Goal: Information Seeking & Learning: Find contact information

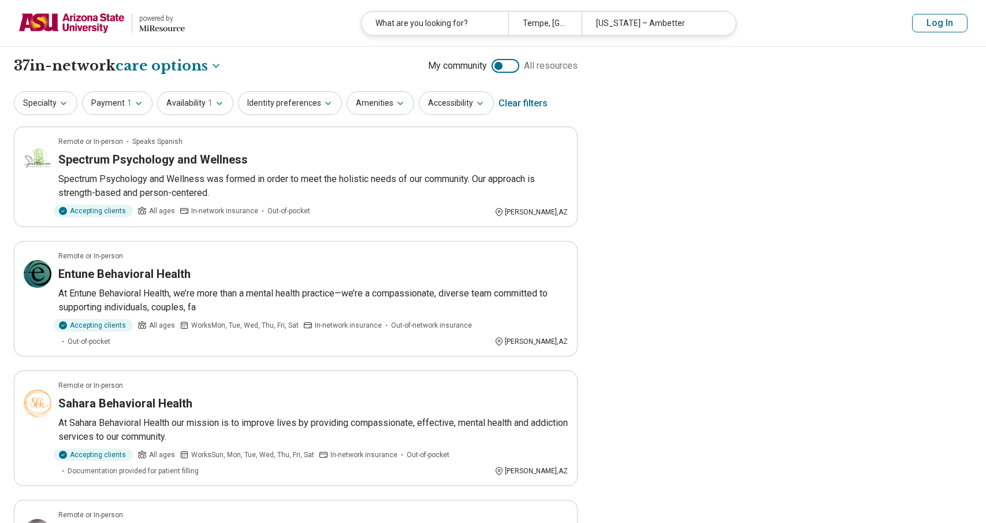
select select "***"
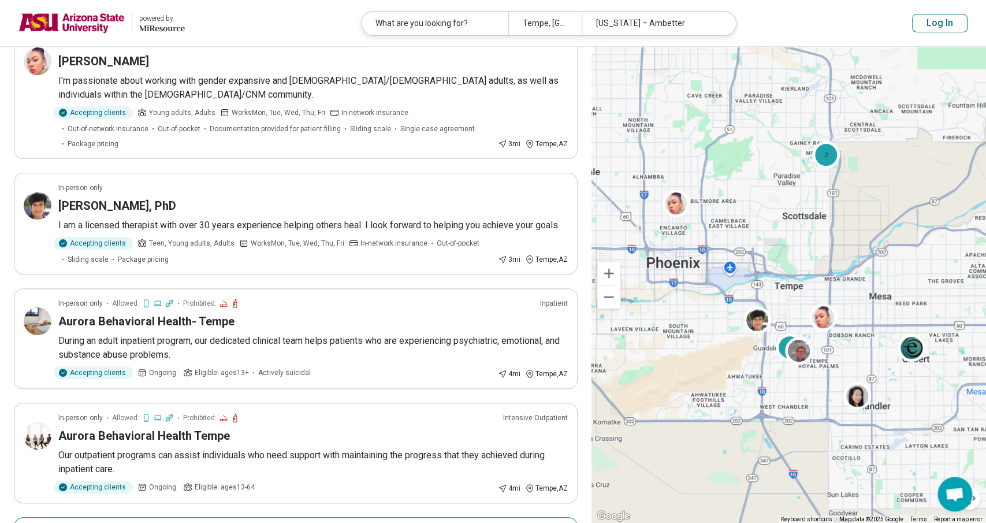
scroll to position [98, 0]
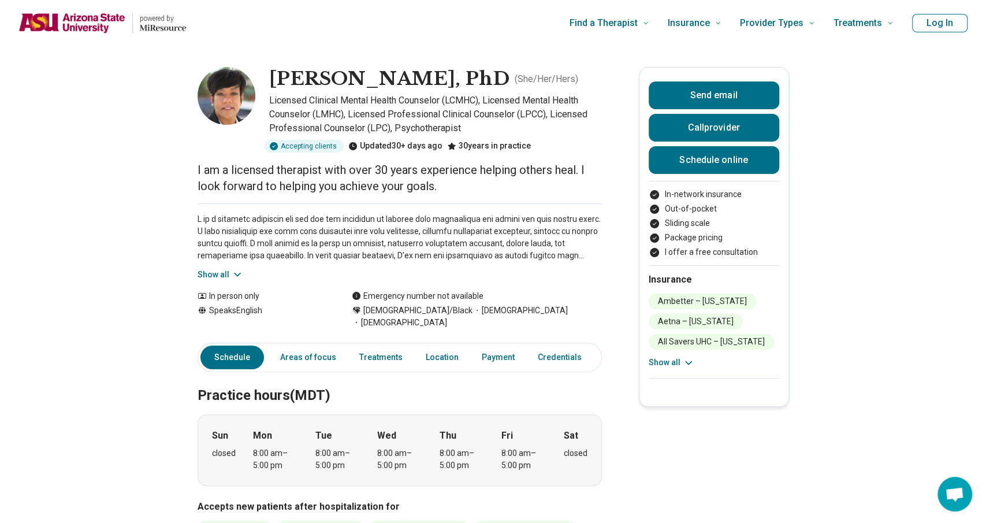
click at [211, 272] on button "Show all" at bounding box center [221, 275] width 46 height 12
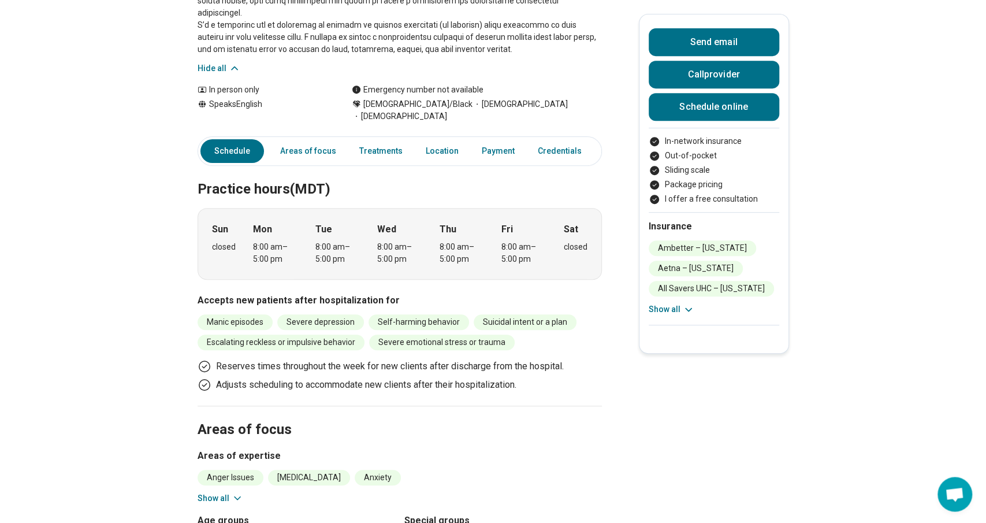
scroll to position [317, 0]
click at [307, 138] on link "Areas of focus" at bounding box center [308, 150] width 70 height 24
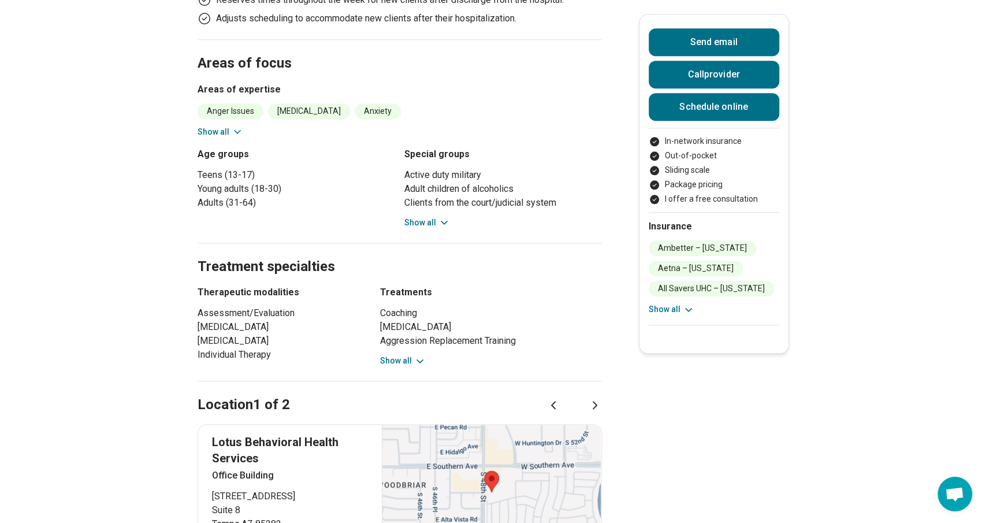
scroll to position [682, 0]
click at [238, 130] on icon at bounding box center [237, 131] width 6 height 3
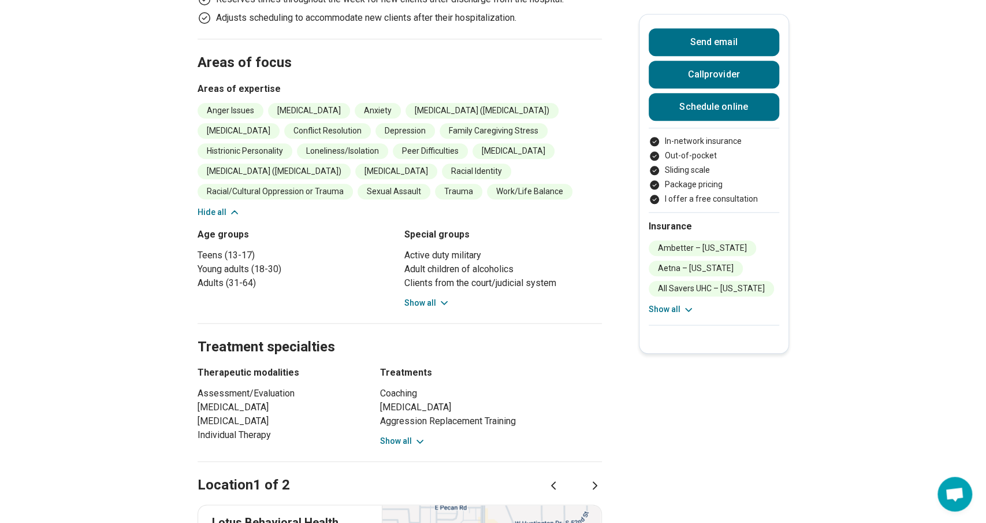
click at [222, 208] on button "Hide all" at bounding box center [219, 212] width 43 height 12
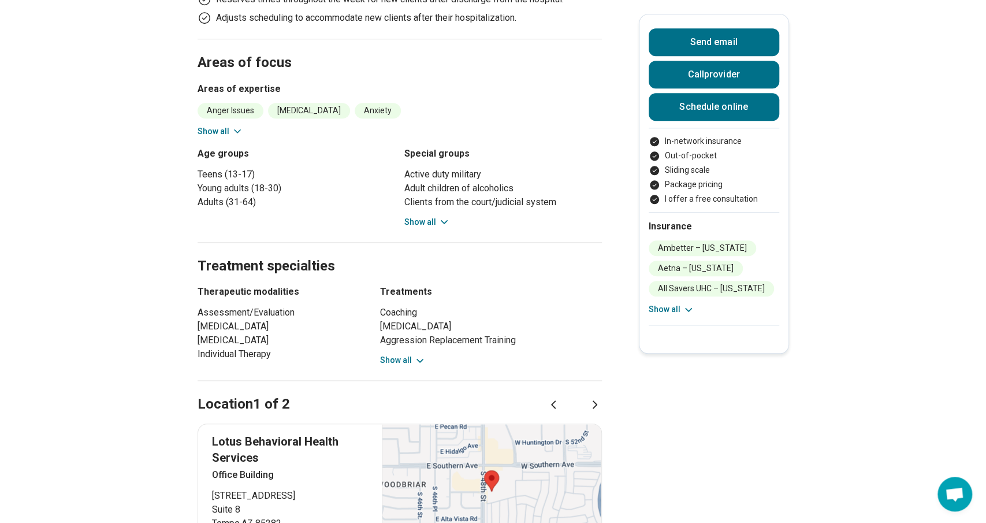
click at [433, 216] on button "Show all" at bounding box center [427, 222] width 46 height 12
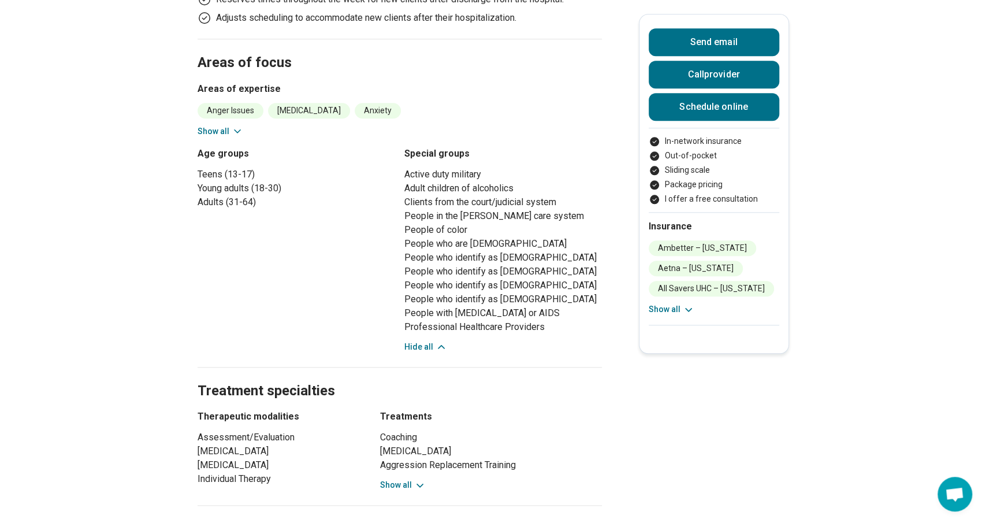
click at [421, 341] on button "Hide all" at bounding box center [425, 347] width 43 height 12
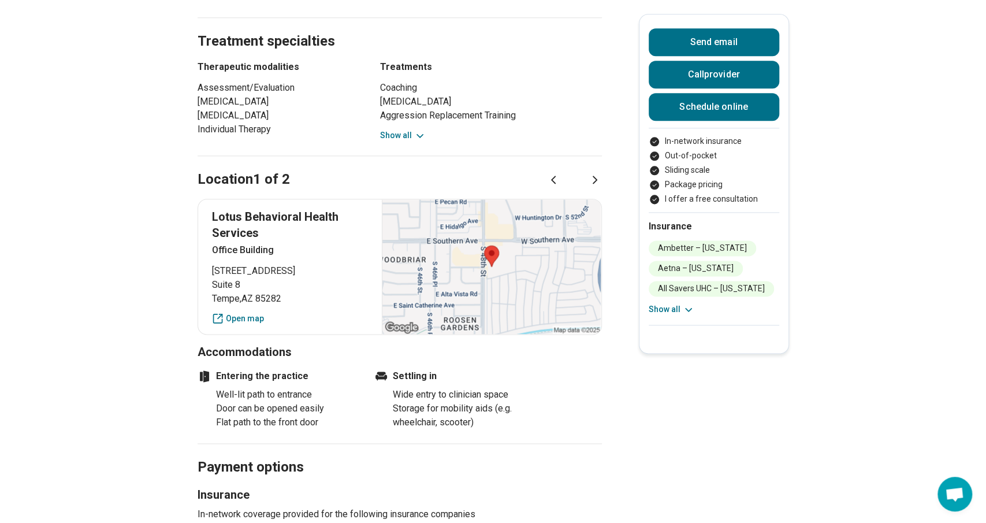
scroll to position [908, 0]
click at [410, 102] on div "Coaching [MEDICAL_DATA] Aggression Replacement Training Culturally-Sensitive Th…" at bounding box center [491, 110] width 222 height 61
click at [410, 128] on button "Show all" at bounding box center [403, 134] width 46 height 12
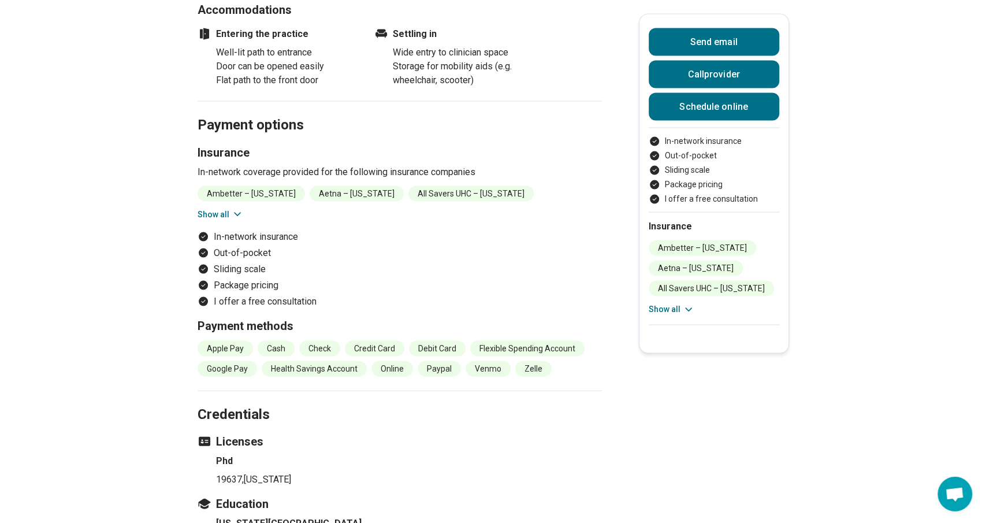
scroll to position [1471, 0]
click at [232, 214] on icon at bounding box center [238, 215] width 12 height 12
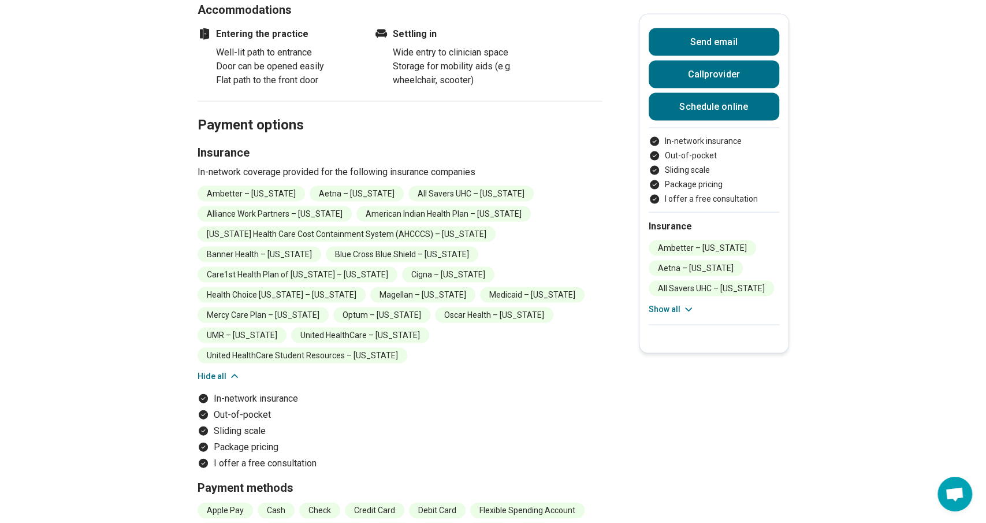
click at [217, 370] on button "Hide all" at bounding box center [219, 376] width 43 height 12
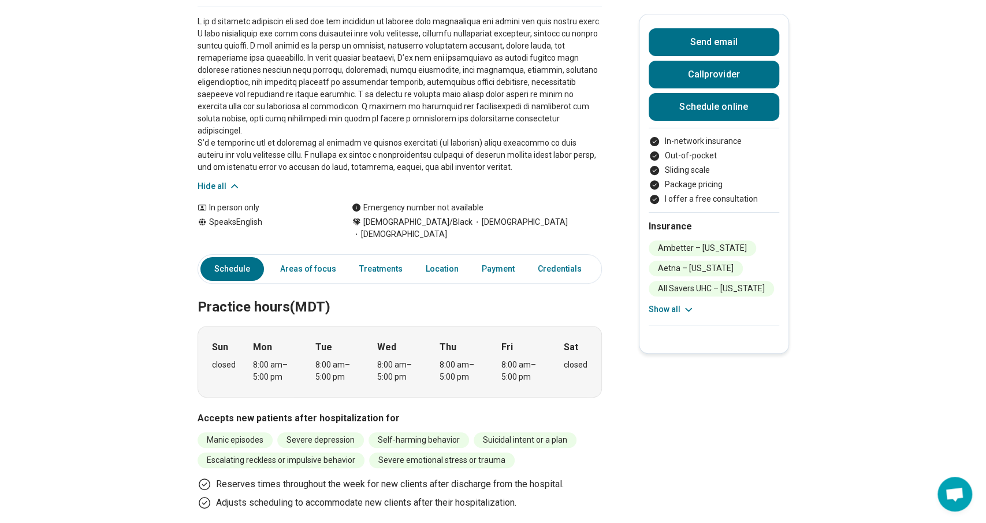
scroll to position [0, 0]
